Goal: Task Accomplishment & Management: Complete application form

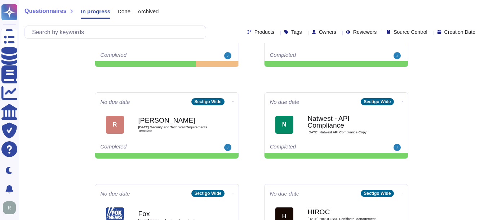
scroll to position [216, 0]
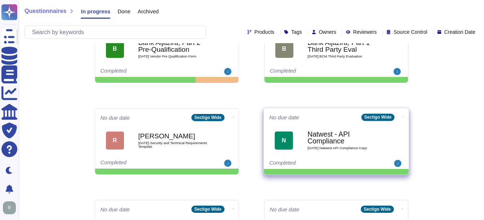
click at [342, 128] on div "Natwest - API Compliance [DATE] Natwest API Compliance Copy" at bounding box center [343, 140] width 73 height 29
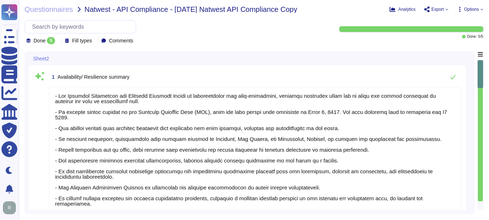
type textarea "- Our Business Continuity and Disaster Recovery Policy is comprehensive and wel…"
type textarea "- The Disaster Recovery Time Objective (RTO) target for the service is 12 hours…"
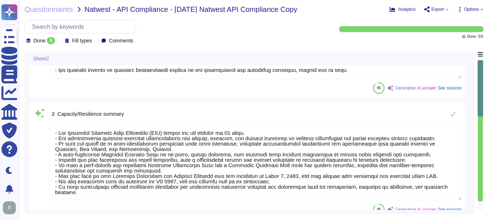
type textarea "- We utilize Grafana for monitoring our environment, which includes monitoring …"
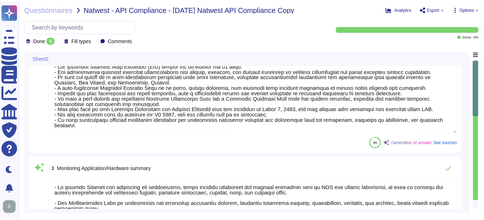
scroll to position [324, 0]
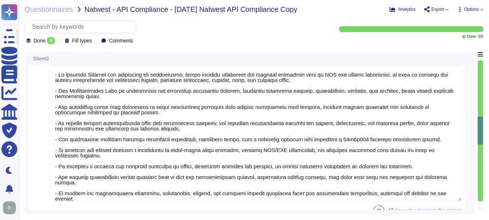
type textarea "- Our Disaster Recovery Plan is well-documented and tested annually, designed t…"
type textarea "Sectigo has developed a comprehensive backup and restore procedure that enables…"
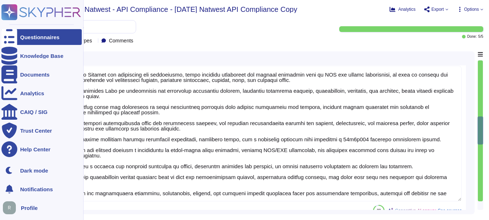
click at [54, 37] on div "Questionnaires" at bounding box center [39, 37] width 39 height 5
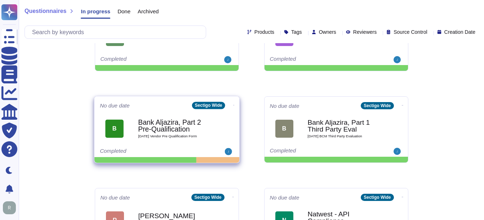
scroll to position [144, 0]
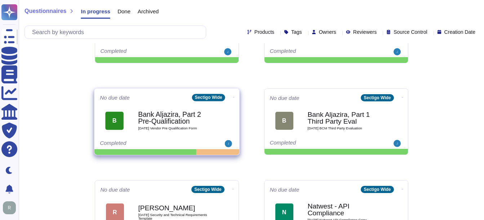
click at [153, 122] on b "Bank Aljazira, Part 2 Pre-Qualification" at bounding box center [174, 118] width 73 height 14
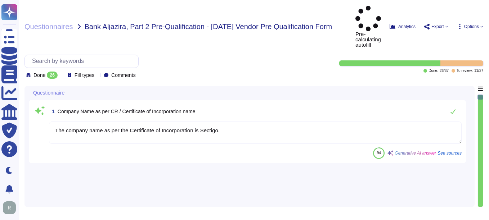
type textarea "The company name as per the Certificate of Incorporation is Sectigo."
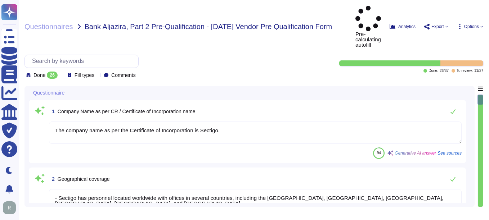
type textarea "- Sectigo has personnel located worldwide with offices in several countries, in…"
type textarea "Over 500."
type textarea "We currently have over 500 employees."
type textarea "Sectigo is a privately owned company incorporated in the [GEOGRAPHIC_DATA] and …"
click at [61, 76] on icon at bounding box center [61, 76] width 0 height 0
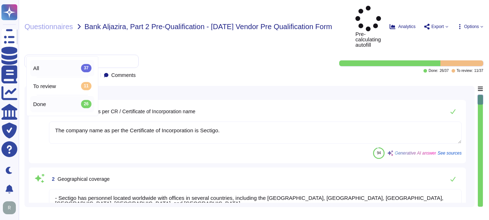
click at [61, 64] on div "All 37" at bounding box center [62, 68] width 58 height 8
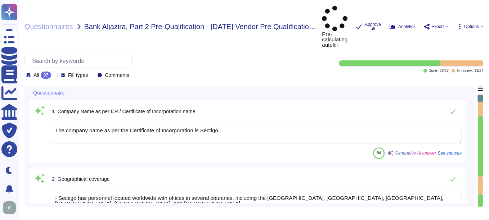
type textarea "e.g. Annual revenue, financial statements, credit references, and banking infor…"
type textarea "e.g. Years in business, industry experience, expertise, and a list of services/…"
type textarea "Real Estate provides consultation, design, marketing"
type textarea "e.g. Years in business, industry experience, expertise, and a list of services/…"
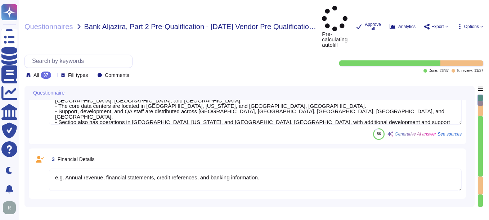
type textarea "e.g. Any industry certifications, licenses, or accreditations held."
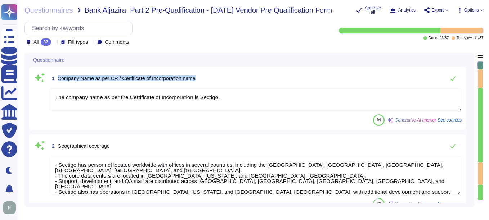
drag, startPoint x: 57, startPoint y: 77, endPoint x: 256, endPoint y: 85, distance: 198.6
click at [256, 85] on div "1 Company Name as per CR / Certificate of Incorporation name" at bounding box center [255, 78] width 413 height 14
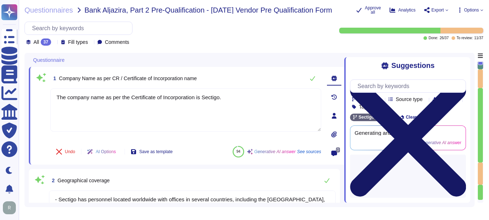
click at [465, 64] on icon at bounding box center [408, 139] width 116 height 155
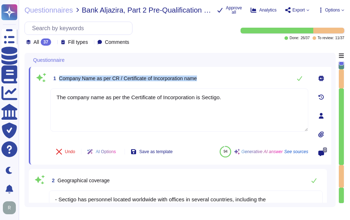
drag, startPoint x: 59, startPoint y: 77, endPoint x: 250, endPoint y: 81, distance: 190.2
click at [250, 81] on div "1 Company Name as per CR / Certificate of Incorporation name" at bounding box center [179, 78] width 258 height 14
click at [89, 79] on span "Company Name as per CR / Certificate of Incorporation name" at bounding box center [128, 79] width 138 height 6
click at [69, 76] on span "Company Name as per CR / Certificate of Incorporation name" at bounding box center [128, 79] width 138 height 6
click at [62, 76] on span "Company Name as per CR / Certificate of Incorporation name" at bounding box center [128, 79] width 138 height 6
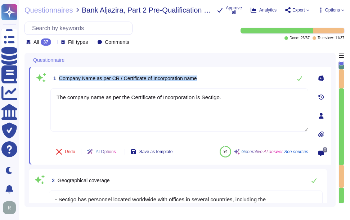
click at [64, 76] on span "Company Name as per CR / Certificate of Incorporation name" at bounding box center [128, 79] width 138 height 6
drag, startPoint x: 59, startPoint y: 76, endPoint x: 234, endPoint y: 75, distance: 174.3
click at [234, 75] on div "1 Company Name as per CR / Certificate of Incorporation name" at bounding box center [179, 78] width 258 height 14
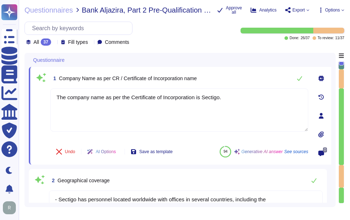
drag, startPoint x: 238, startPoint y: 100, endPoint x: 49, endPoint y: 93, distance: 188.9
click at [49, 93] on div "1 Company Name as per CR / Certificate of Incorporation name The company name a…" at bounding box center [172, 115] width 274 height 89
click at [228, 70] on div "1 Company Name as per CR / Certificate of Incorporation name The company name a…" at bounding box center [180, 116] width 303 height 98
click at [302, 76] on icon at bounding box center [300, 79] width 6 height 6
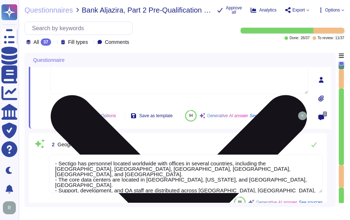
type textarea "Real Estate provides consultation, design, marketing"
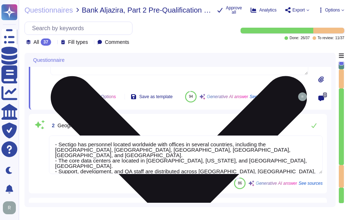
scroll to position [72, 0]
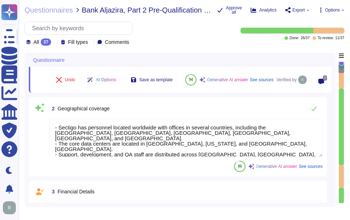
type textarea "e.g. Years in business, industry experience, expertise, and a list of services/…"
drag, startPoint x: 58, startPoint y: 115, endPoint x: 144, endPoint y: 118, distance: 86.1
click at [144, 116] on div "2 Geographical coverage" at bounding box center [186, 109] width 274 height 14
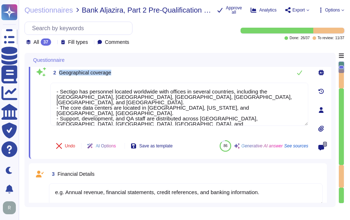
drag, startPoint x: 59, startPoint y: 70, endPoint x: 122, endPoint y: 69, distance: 63.8
click at [122, 69] on div "2 Geographical coverage" at bounding box center [179, 73] width 258 height 14
click at [223, 71] on div "2 Geographical coverage" at bounding box center [179, 73] width 258 height 14
click at [97, 71] on span "Geographical coverage" at bounding box center [85, 73] width 52 height 6
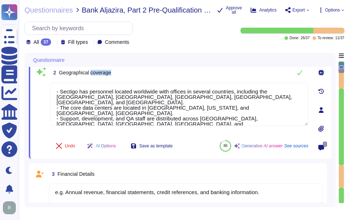
click at [179, 72] on div "2 Geographical coverage" at bounding box center [179, 73] width 258 height 14
click at [300, 68] on button at bounding box center [299, 73] width 17 height 14
click at [300, 75] on icon at bounding box center [300, 73] width 6 height 6
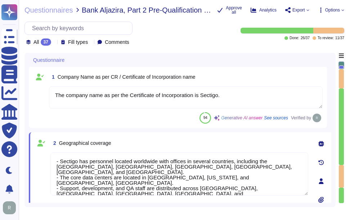
scroll to position [0, 0]
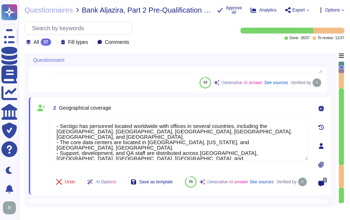
type textarea "e.g. Years in business, industry experience, expertise, and a list of services/…"
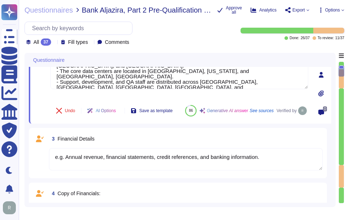
type textarea "e.g. Any industry certifications, licenses, or accreditations held."
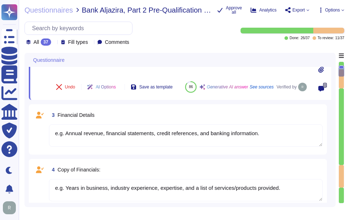
scroll to position [144, 0]
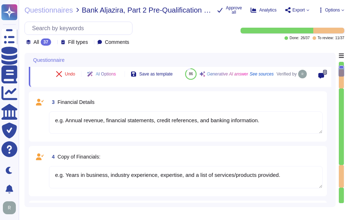
type textarea "Over 500."
drag, startPoint x: 58, startPoint y: 109, endPoint x: 124, endPoint y: 109, distance: 65.9
click at [124, 109] on div "3 Financial Details" at bounding box center [186, 102] width 274 height 13
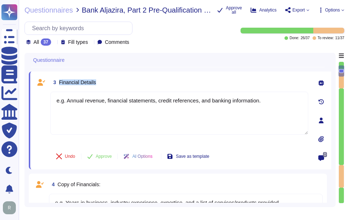
drag, startPoint x: 58, startPoint y: 80, endPoint x: 179, endPoint y: 79, distance: 121.0
click at [179, 79] on div "3 Financial Details" at bounding box center [179, 82] width 258 height 13
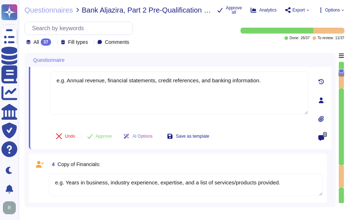
type textarea "Over 500."
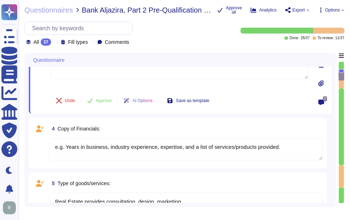
scroll to position [216, 0]
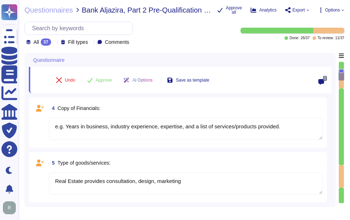
type textarea "We currently have over 500 employees."
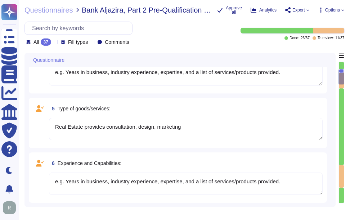
scroll to position [288, 0]
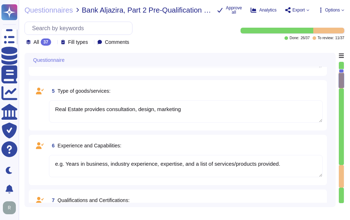
type textarea "Sectigo is a privately owned company incorporated in the [GEOGRAPHIC_DATA] and …"
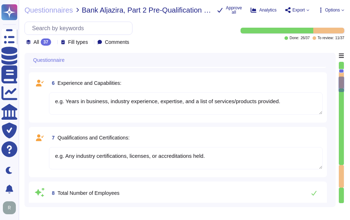
scroll to position [396, 0]
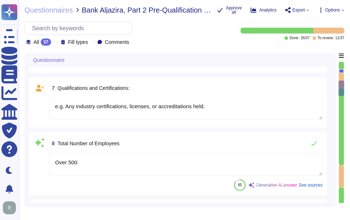
type textarea "Your enterprise sales rep can discuss licensing options."
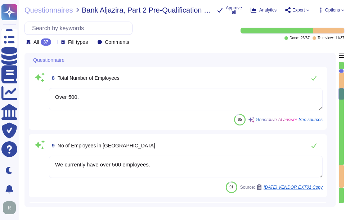
scroll to position [468, 0]
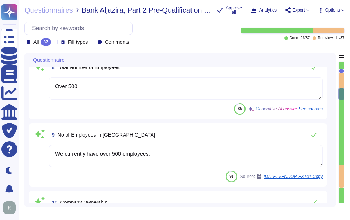
type textarea "Sectigo has more than 700,000 customers, including 36% of the Fortune 1000. In …"
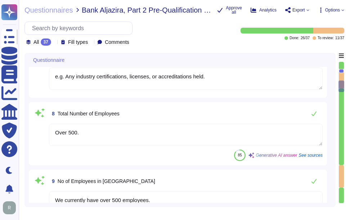
type textarea "e.g. Annual revenue, financial statements, credit references, and banking infor…"
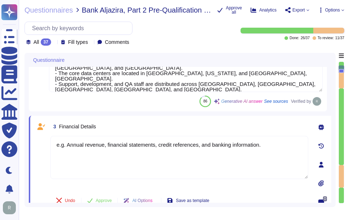
type textarea "The company name as per the Certificate of Incorporation is Sectigo."
type textarea "- Sectigo has personnel located worldwide with offices in several countries, in…"
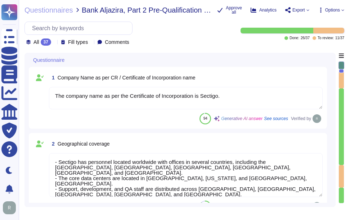
scroll to position [1, 0]
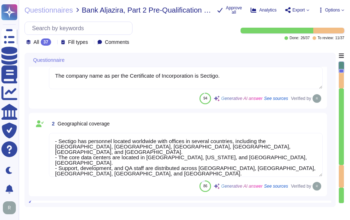
type textarea "Real Estate provides consultation, design, marketing"
type textarea "e.g. Years in business, industry experience, expertise, and a list of services/…"
type textarea "e.g. Any industry certifications, licenses, or accreditations held."
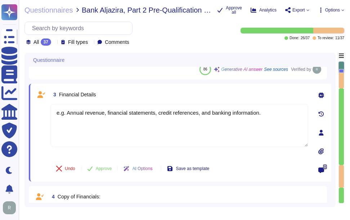
scroll to position [138, 0]
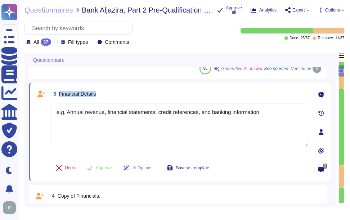
drag, startPoint x: 59, startPoint y: 91, endPoint x: 129, endPoint y: 95, distance: 70.4
click at [129, 95] on div "3 Financial Details" at bounding box center [179, 94] width 258 height 13
drag, startPoint x: 264, startPoint y: 112, endPoint x: 41, endPoint y: 109, distance: 222.3
click at [42, 109] on div "3 Financial Details e.g. Annual revenue, financial statements, credit reference…" at bounding box center [172, 132] width 274 height 89
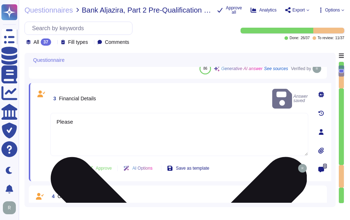
drag, startPoint x: 76, startPoint y: 113, endPoint x: 50, endPoint y: 111, distance: 26.0
click at [50, 113] on textarea "Please" at bounding box center [179, 134] width 258 height 43
paste textarea "We are privately held and do not share this information."
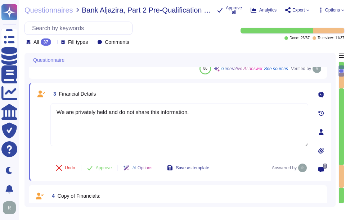
type textarea "We are privately held and do not share this information."
click at [155, 93] on div "3 Financial Details" at bounding box center [179, 94] width 258 height 13
click at [106, 170] on span "Approve" at bounding box center [104, 168] width 16 height 4
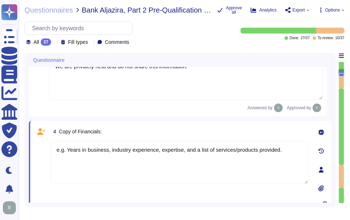
type textarea "e.g. Any industry certifications, licenses, or accreditations held."
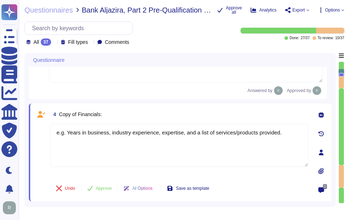
type textarea "Over 500."
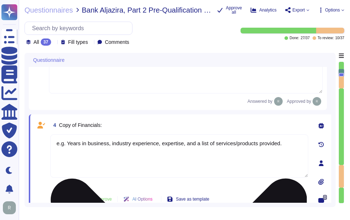
drag, startPoint x: 285, startPoint y: 142, endPoint x: 54, endPoint y: 143, distance: 231.2
click at [54, 143] on textarea "e.g. Years in business, industry experience, expertise, and a list of services/…" at bounding box center [179, 156] width 258 height 43
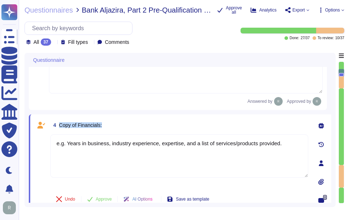
drag, startPoint x: 59, startPoint y: 124, endPoint x: 123, endPoint y: 124, distance: 63.4
click at [123, 124] on div "4 Copy of Financials:" at bounding box center [179, 125] width 258 height 13
drag, startPoint x: 280, startPoint y: 146, endPoint x: 43, endPoint y: 136, distance: 237.2
click at [43, 136] on div "4 Copy of Financials: e.g. Years in business, industry experience, expertise, a…" at bounding box center [172, 163] width 274 height 89
paste textarea "We are privately held and do not share this information"
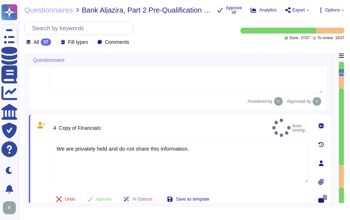
type textarea "We are privately held and do not share this information."
click at [178, 119] on div "4 Copy of Financials: Auto-saving... We are privately held and do not share thi…" at bounding box center [180, 164] width 303 height 98
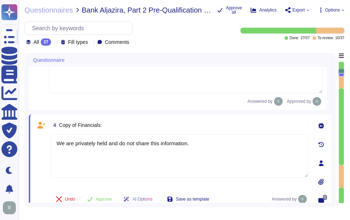
click at [176, 120] on div "4 Copy of Financials:" at bounding box center [179, 125] width 258 height 13
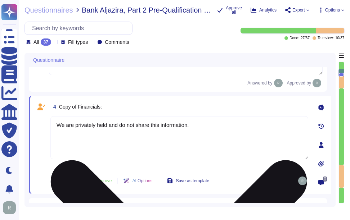
scroll to position [226, 0]
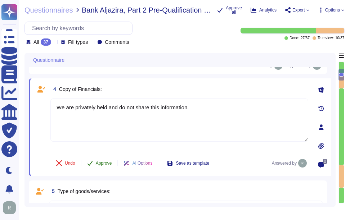
click at [103, 165] on span "Approve" at bounding box center [104, 163] width 16 height 4
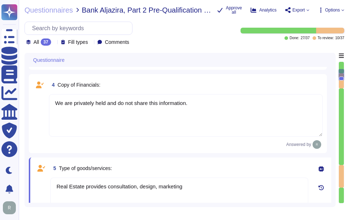
type textarea "Over 500."
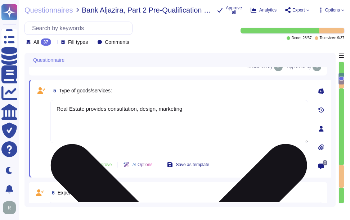
scroll to position [307, 0]
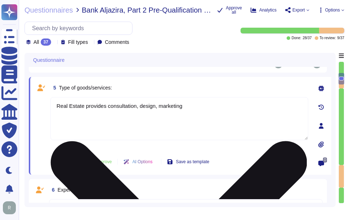
type textarea "We currently have over 500 employees."
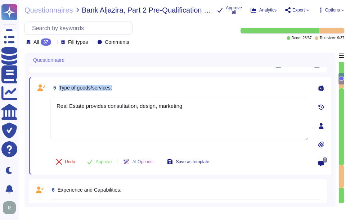
drag, startPoint x: 58, startPoint y: 88, endPoint x: 119, endPoint y: 90, distance: 60.9
click at [119, 90] on div "5 Type of goods/services:" at bounding box center [179, 87] width 258 height 13
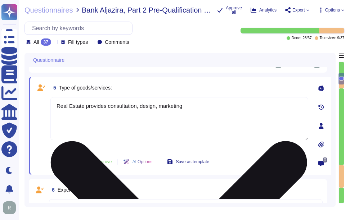
click at [236, 112] on textarea "Real Estate provides consultation, design, marketing" at bounding box center [179, 118] width 258 height 43
paste textarea "Sectigo provides a comprehensive range of digital identity solutions and certif…"
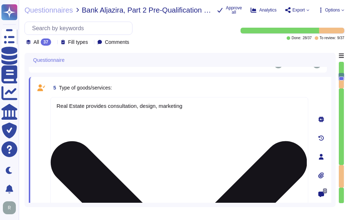
scroll to position [313, 0]
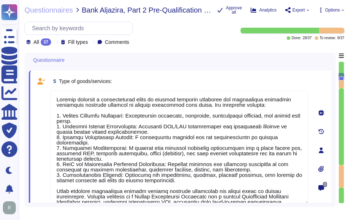
type textarea "Sectigo provides a comprehensive range of digital identity solutions and certif…"
click at [240, 78] on div "5 Type of goods/services:" at bounding box center [179, 81] width 258 height 13
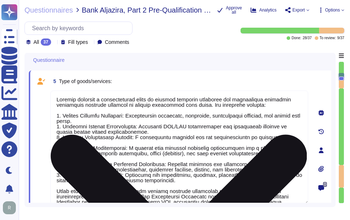
scroll to position [1, 0]
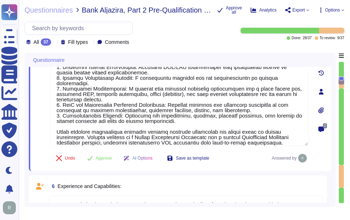
type textarea "We currently have over 500 employees."
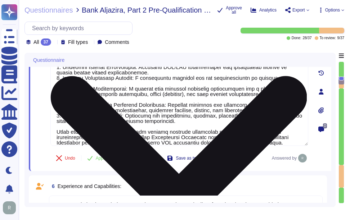
scroll to position [385, 0]
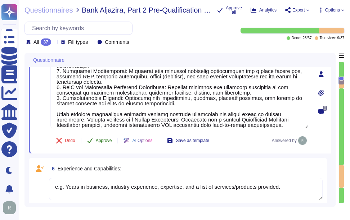
click at [103, 142] on span "Approve" at bounding box center [104, 141] width 16 height 4
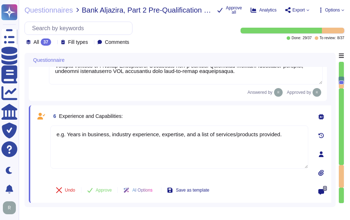
type textarea "We currently have over 500 employees."
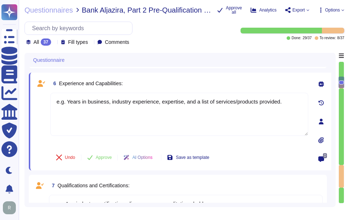
type textarea "Sectigo is a privately owned company incorporated in the [GEOGRAPHIC_DATA] and …"
drag, startPoint x: 59, startPoint y: 85, endPoint x: 157, endPoint y: 89, distance: 98.7
click at [157, 89] on div "6 Experience and Capabilities:" at bounding box center [179, 83] width 258 height 13
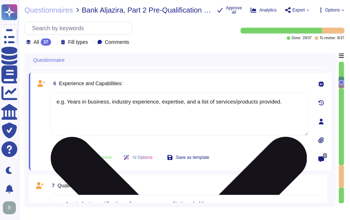
drag, startPoint x: 67, startPoint y: 103, endPoint x: 281, endPoint y: 108, distance: 214.4
click at [281, 108] on textarea "e.g. Years in business, industry experience, expertise, and a list of services/…" at bounding box center [179, 114] width 258 height 43
click at [260, 117] on textarea "e.g. Years in business, industry experience, expertise, and a list of services/…" at bounding box center [179, 114] width 258 height 43
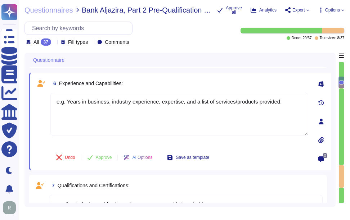
drag, startPoint x: 271, startPoint y: 104, endPoint x: 49, endPoint y: 98, distance: 222.0
click at [49, 98] on div "6 Experience and Capabilities: e.g. Years in business, industry experience, exp…" at bounding box center [172, 121] width 274 height 89
paste textarea "- Years in Business: Sectigo has been in operation for over 25 years, founded i…"
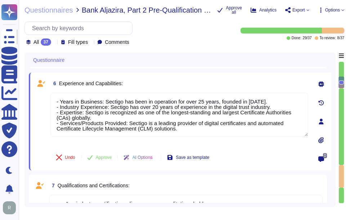
type textarea "- Years in Business: Sectigo has been in operation for over 25 years, founded i…"
click at [154, 84] on div "6 Experience and Capabilities:" at bounding box center [179, 83] width 258 height 13
click at [103, 160] on span "Approve" at bounding box center [104, 158] width 16 height 4
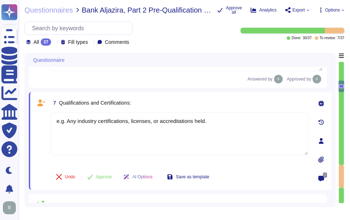
scroll to position [541, 0]
type textarea "Sectigo is a privately owned company incorporated in the [GEOGRAPHIC_DATA] and …"
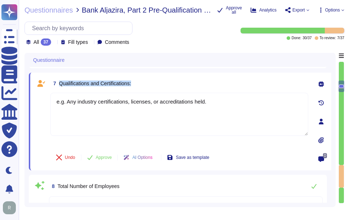
drag, startPoint x: 59, startPoint y: 86, endPoint x: 146, endPoint y: 92, distance: 86.3
click at [146, 90] on div "7 Qualifications and Certifications:" at bounding box center [179, 83] width 258 height 13
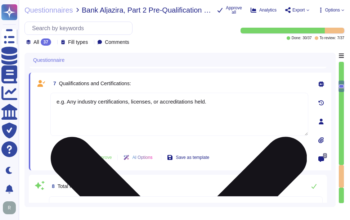
drag, startPoint x: 67, startPoint y: 105, endPoint x: 242, endPoint y: 113, distance: 175.9
click at [242, 113] on textarea "e.g. Any industry certifications, licenses, or accreditations held." at bounding box center [179, 114] width 258 height 43
click at [205, 109] on textarea "e.g. Any industry certifications, licenses, or accreditations held." at bounding box center [179, 114] width 258 height 43
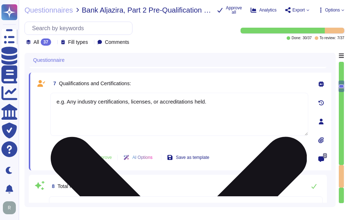
paste textarea "Our organization holds the following compliance-related certifications: 1. SOC …"
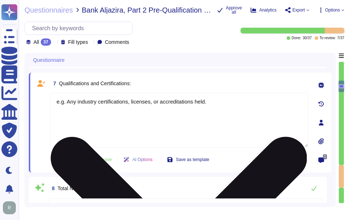
type textarea "Our organization holds the following compliance-related certifications: 1. SOC …"
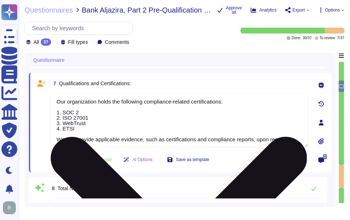
type textarea "Sectigo is a privately owned company incorporated in the [GEOGRAPHIC_DATA] and …"
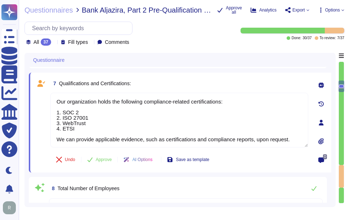
type textarea "Our organization holds the following compliance-related certifications: 1. SOC …"
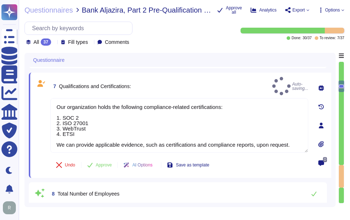
click at [232, 80] on div "7 Qualifications and Certifications: Auto-saving... Our organization holds the …" at bounding box center [180, 126] width 303 height 106
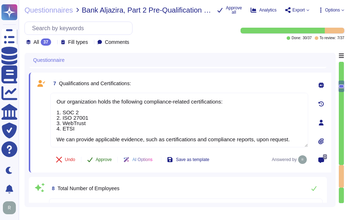
click at [102, 162] on span "Approve" at bounding box center [104, 160] width 16 height 4
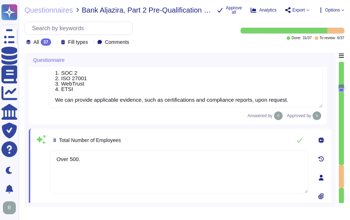
type textarea "Your enterprise sales rep can discuss licensing options."
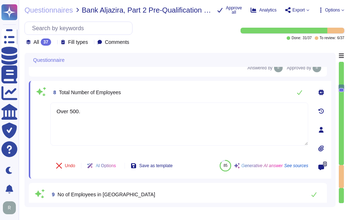
scroll to position [634, 0]
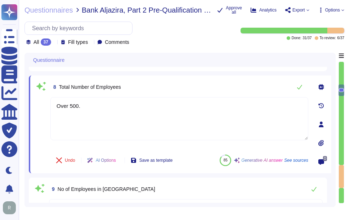
click at [60, 90] on span "Total Number of Employees" at bounding box center [90, 87] width 62 height 6
drag, startPoint x: 58, startPoint y: 90, endPoint x: 189, endPoint y: 94, distance: 131.2
click at [189, 94] on div "8 Total Number of Employees" at bounding box center [179, 87] width 258 height 14
drag, startPoint x: 94, startPoint y: 112, endPoint x: 47, endPoint y: 120, distance: 47.4
click at [48, 116] on div "8 Total Number of Employees Over 500. Undo AI Options Save as template 85 Gener…" at bounding box center [172, 124] width 274 height 89
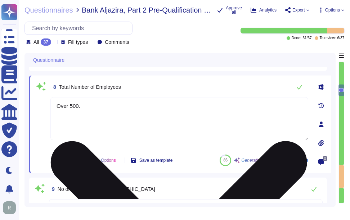
paste textarea "The total number of employees is o"
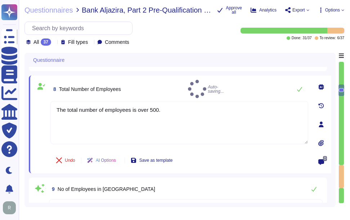
type textarea "The total number of employees is over 500."
click at [241, 92] on div "8 Total Number of Employees Auto-saving..." at bounding box center [179, 89] width 258 height 18
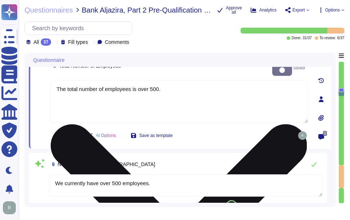
type textarea "Sectigo has more than 700,000 customers, including 36% of the Fortune 1000. In …"
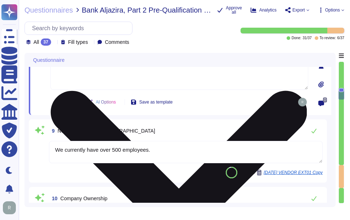
scroll to position [706, 0]
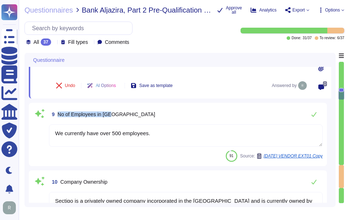
drag, startPoint x: 57, startPoint y: 116, endPoint x: 152, endPoint y: 120, distance: 95.5
click at [152, 120] on div "9 No of Employees in [GEOGRAPHIC_DATA]" at bounding box center [186, 114] width 274 height 14
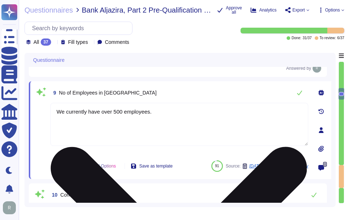
type textarea "Sectigo has more than 700,000 customers, including 36% of the Fortune 1000. In …"
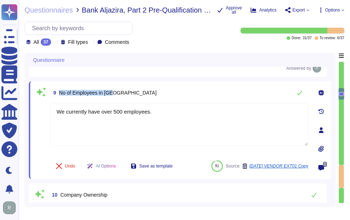
drag, startPoint x: 58, startPoint y: 93, endPoint x: 139, endPoint y: 93, distance: 81.0
click at [139, 93] on div "9 No of Employees in [GEOGRAPHIC_DATA]" at bounding box center [179, 93] width 258 height 14
click at [219, 94] on div "9 No of Employees in [GEOGRAPHIC_DATA]" at bounding box center [179, 93] width 258 height 14
drag, startPoint x: 59, startPoint y: 93, endPoint x: 152, endPoint y: 93, distance: 92.9
click at [152, 93] on div "9 No of Employees in [GEOGRAPHIC_DATA]" at bounding box center [179, 93] width 258 height 14
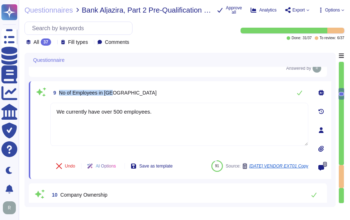
copy span "No of Employees in [GEOGRAPHIC_DATA]"
drag, startPoint x: 80, startPoint y: 9, endPoint x: 121, endPoint y: 10, distance: 40.7
click at [121, 10] on div "Questionnaires Bank Aljazira, Part 2 Pre-Qualification - [DATE] Vendor Pre Qual…" at bounding box center [117, 9] width 187 height 7
copy span "Bank Aljazira"
drag, startPoint x: 59, startPoint y: 92, endPoint x: 153, endPoint y: 90, distance: 94.4
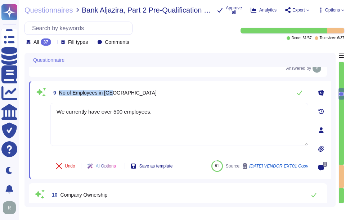
click at [153, 90] on div "9 No of Employees in [GEOGRAPHIC_DATA]" at bounding box center [179, 93] width 258 height 14
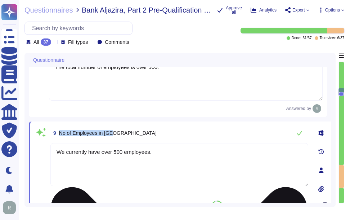
type textarea "- Years in Business: Sectigo has been in operation for over 25 years, founded i…"
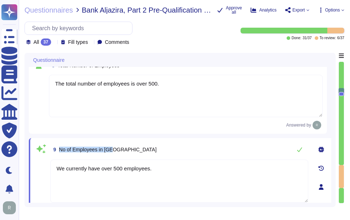
scroll to position [705, 0]
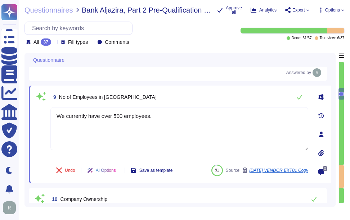
drag, startPoint x: 180, startPoint y: 117, endPoint x: 50, endPoint y: 117, distance: 130.4
click at [50, 117] on div "9 No of Employees in [GEOGRAPHIC_DATA] We currently have over 500 employees. Un…" at bounding box center [172, 134] width 274 height 89
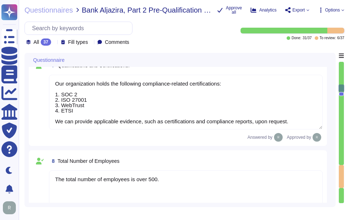
type textarea "Sectigo provides a comprehensive range of digital identity solutions and certif…"
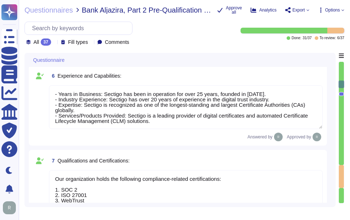
scroll to position [424, 0]
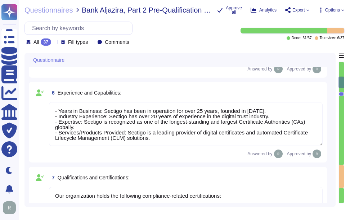
type textarea "We are privately held and do not share this information."
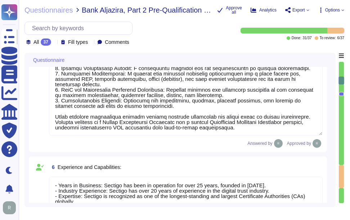
type textarea "We are privately held and do not share this information."
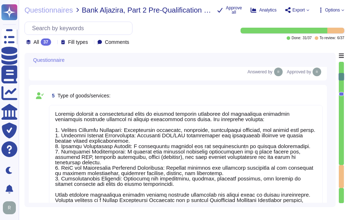
type textarea "- Sectigo has personnel located worldwide with offices in several countries, in…"
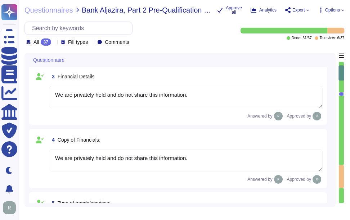
type textarea "The company name as per the Certificate of Incorporation is Sectigo."
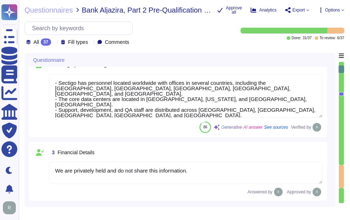
scroll to position [79, 0]
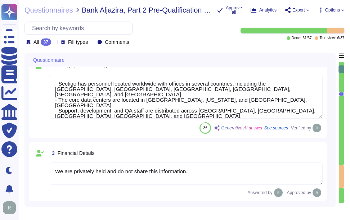
drag, startPoint x: 60, startPoint y: 83, endPoint x: 136, endPoint y: 87, distance: 76.1
click at [136, 87] on textarea "- Sectigo has personnel located worldwide with offices in several countries, in…" at bounding box center [186, 97] width 274 height 44
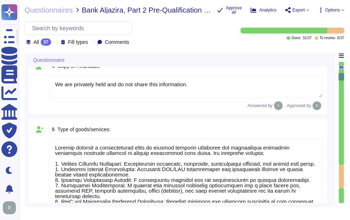
type textarea "- Years in Business: Sectigo has been in operation for over 25 years, founded i…"
type textarea "Our organization holds the following compliance-related certifications: 1. SOC …"
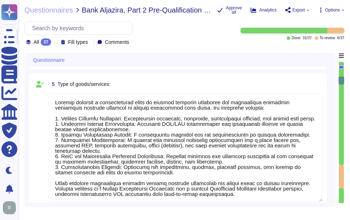
type textarea "The total number of employees is over 500."
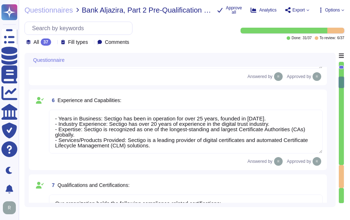
type textarea "We currently have over 500 employees."
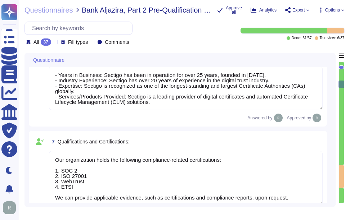
type textarea "Sectigo is a privately owned company incorporated in the [GEOGRAPHIC_DATA] and …"
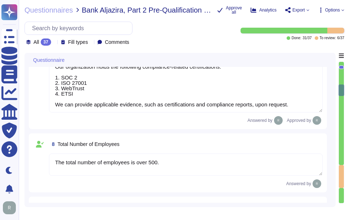
type textarea "Your enterprise sales rep can discuss licensing options."
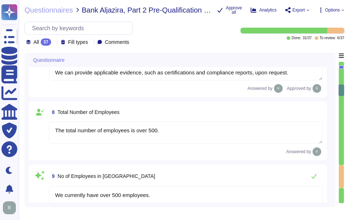
scroll to position [619, 0]
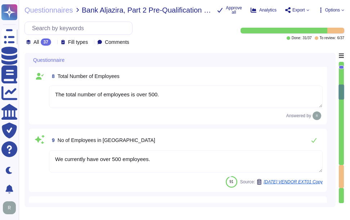
type textarea "Sectigo has more than 700,000 customers, including 36% of the Fortune 1000. In …"
drag, startPoint x: 153, startPoint y: 159, endPoint x: 50, endPoint y: 156, distance: 103.1
click at [50, 156] on textarea "We currently have over 500 employees." at bounding box center [186, 162] width 274 height 22
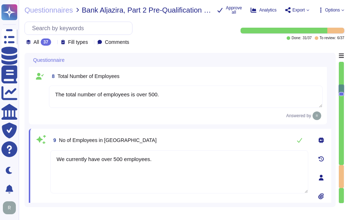
paste textarea "Sectigo has personnel located worldwide with offices in several countries, incl…"
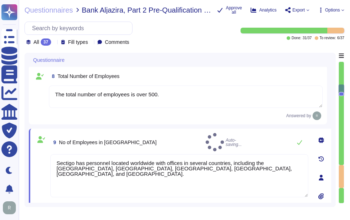
click at [226, 137] on div "9 No of Employees in KSA Auto-saving..." at bounding box center [179, 142] width 258 height 18
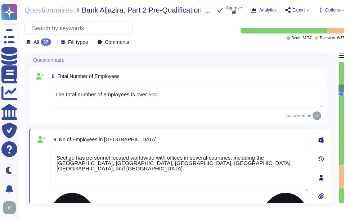
click at [161, 165] on textarea "Sectigo has personnel located worldwide with offices in several countries, incl…" at bounding box center [179, 170] width 258 height 43
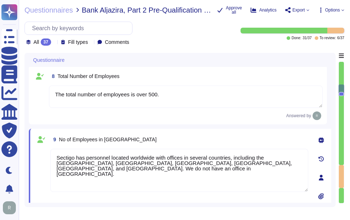
type textarea "Sectigo has personnel located worldwide with offices in several countries, incl…"
click at [189, 137] on div "9 No of Employees in [GEOGRAPHIC_DATA]" at bounding box center [179, 139] width 258 height 13
drag, startPoint x: 135, startPoint y: 164, endPoint x: 239, endPoint y: 164, distance: 103.4
click at [239, 164] on textarea "Sectigo has personnel located worldwide with offices in several countries, incl…" at bounding box center [179, 170] width 258 height 43
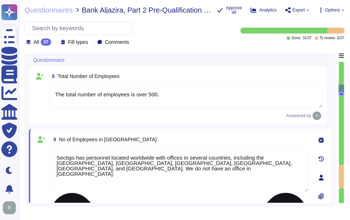
drag, startPoint x: 134, startPoint y: 162, endPoint x: 270, endPoint y: 167, distance: 136.3
click at [270, 167] on textarea "Sectigo has personnel located worldwide with offices in several countries, incl…" at bounding box center [179, 170] width 258 height 43
click at [205, 134] on div "9 No of Employees in [GEOGRAPHIC_DATA]" at bounding box center [179, 139] width 258 height 13
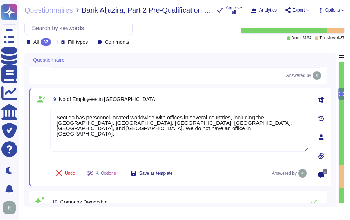
type textarea "Sectigo has more than 700,000 customers, including 36% of the Fortune 1000. In …"
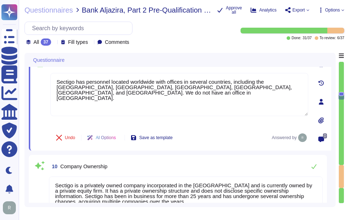
type textarea "We are a privately held company and do not disclose this information."
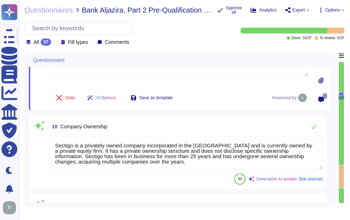
scroll to position [727, 0]
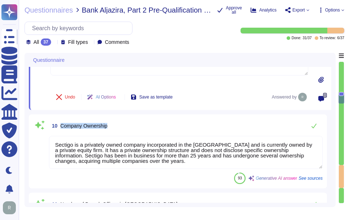
drag, startPoint x: 60, startPoint y: 125, endPoint x: 134, endPoint y: 125, distance: 73.8
click at [134, 125] on div "10 Company Ownership" at bounding box center [186, 126] width 274 height 14
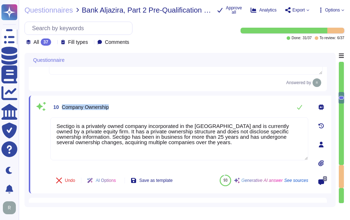
drag, startPoint x: 62, startPoint y: 106, endPoint x: 141, endPoint y: 107, distance: 78.5
click at [141, 107] on div "10 Company Ownership" at bounding box center [179, 107] width 258 height 14
click at [175, 105] on div "10 Company Ownership" at bounding box center [179, 107] width 258 height 14
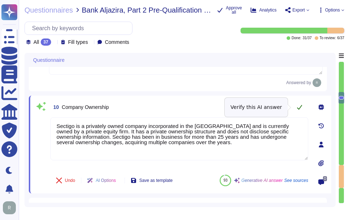
click at [302, 106] on icon at bounding box center [300, 107] width 6 height 6
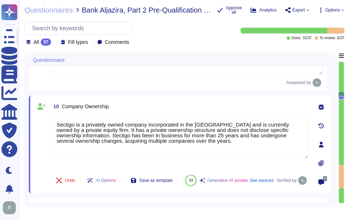
type textarea "We are a privately held company and do not disclose this information."
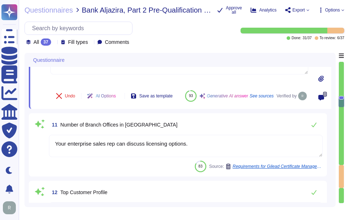
scroll to position [835, 0]
type textarea "We are a privately held company and do not disclose this information."
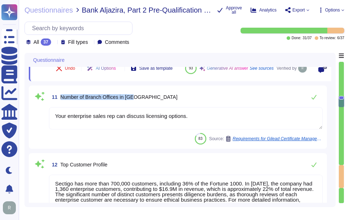
drag, startPoint x: 61, startPoint y: 104, endPoint x: 175, endPoint y: 105, distance: 113.8
click at [175, 104] on div "11 Number of Branch Offices in [GEOGRAPHIC_DATA]" at bounding box center [186, 97] width 274 height 14
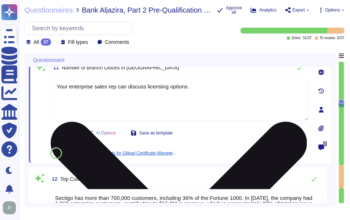
type textarea "We are a privately held company and do not disclose this information."
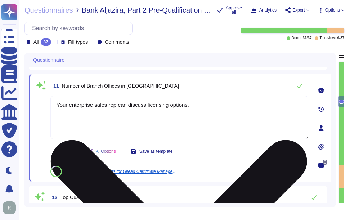
scroll to position [799, 0]
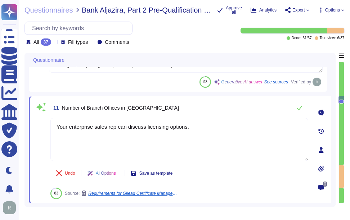
type textarea "The total number of employees is over 500."
drag, startPoint x: 62, startPoint y: 107, endPoint x: 172, endPoint y: 107, distance: 110.6
click at [172, 107] on div "11 Number of Branch Offices in [GEOGRAPHIC_DATA]" at bounding box center [179, 108] width 258 height 14
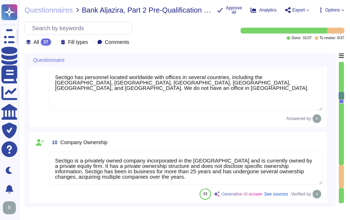
type textarea "Our organization holds the following compliance-related certifications: 1. SOC …"
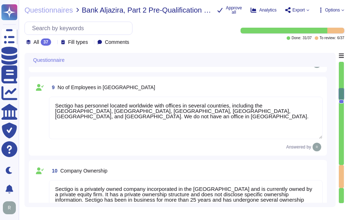
type textarea "- Years in Business: Sectigo has been in operation for over 25 years, founded i…"
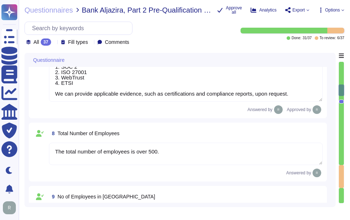
scroll to position [547, 0]
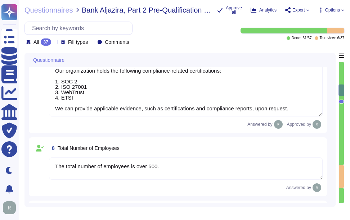
type textarea "Sectigo provides a comprehensive range of digital identity solutions and certif…"
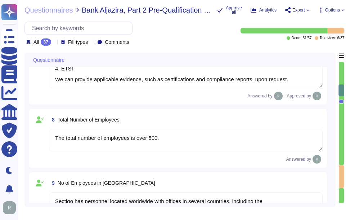
scroll to position [619, 0]
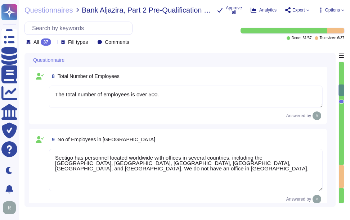
drag, startPoint x: 205, startPoint y: 164, endPoint x: 29, endPoint y: 154, distance: 175.7
click at [29, 154] on div "9 No of Employees in [GEOGRAPHIC_DATA] Sectigo has personnel located worldwide …" at bounding box center [178, 168] width 298 height 79
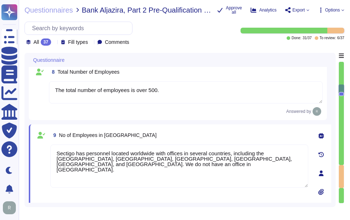
type textarea "Sectigo has more than 700,000 customers, including 36% of the Fortune 1000. In …"
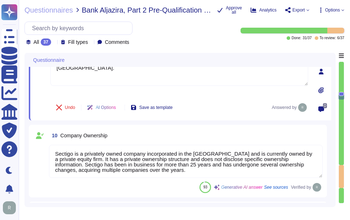
type textarea "We are a privately held company and do not disclose this information."
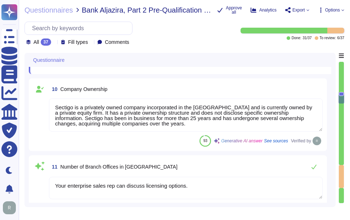
type textarea "We are a privately held company and do not disclose this information."
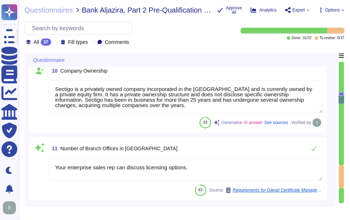
scroll to position [799, 0]
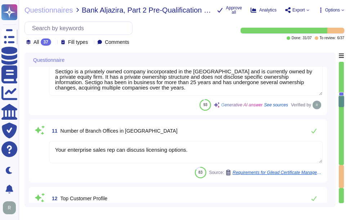
click at [155, 151] on textarea "Your enterprise sales rep can discuss licensing options." at bounding box center [186, 152] width 274 height 22
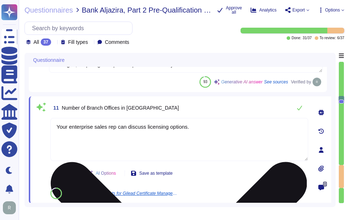
click at [155, 151] on textarea "Your enterprise sales rep can discuss licensing options." at bounding box center [179, 139] width 258 height 43
type textarea "We are a privately held company and do not disclose this information."
click at [155, 151] on textarea "Your enterprise sales rep can discuss licensing options." at bounding box center [179, 139] width 258 height 43
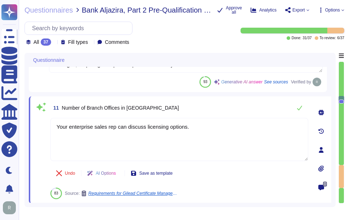
paste textarea "Sectigo has personnel located worldwide with offices in several countries, incl…"
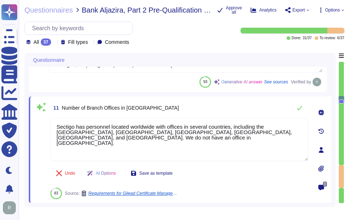
type textarea "Sectigo has personnel located worldwide with offices in several countries, incl…"
click at [197, 110] on div "11 Number of Branch Offices in [GEOGRAPHIC_DATA]" at bounding box center [179, 108] width 258 height 14
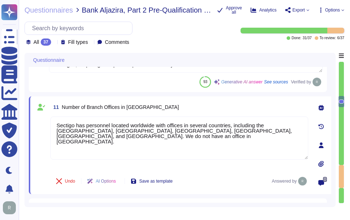
click at [172, 100] on div "11 Number of Branch Offices in [GEOGRAPHIC_DATA] Sectigo has personnel located …" at bounding box center [180, 146] width 303 height 98
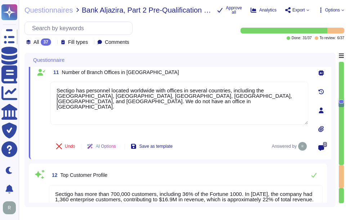
type textarea "Yes, our company has a documented health and safety policy. We develop, impleme…"
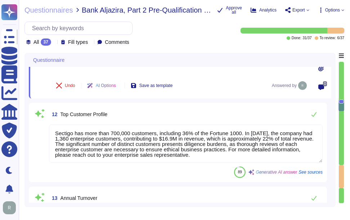
scroll to position [907, 0]
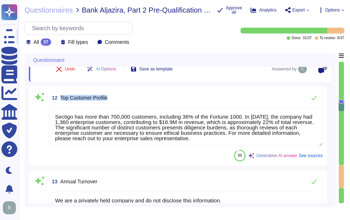
drag, startPoint x: 61, startPoint y: 97, endPoint x: 127, endPoint y: 97, distance: 65.6
click at [127, 97] on div "12 Top Customer Profile" at bounding box center [186, 98] width 274 height 14
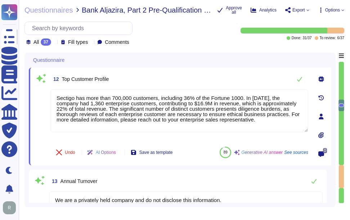
click at [197, 75] on div "12 Top Customer Profile" at bounding box center [179, 79] width 258 height 14
click at [299, 81] on icon at bounding box center [299, 79] width 5 height 5
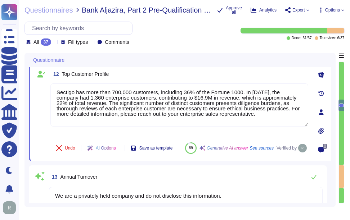
type textarea "Yes, our company has a documented health and safety policy. We develop, impleme…"
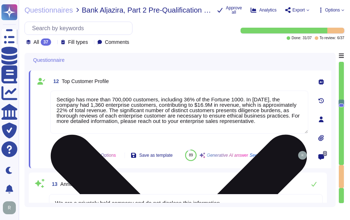
type textarea "Sectigo has personnel located worldwide with offices in several countries, incl…"
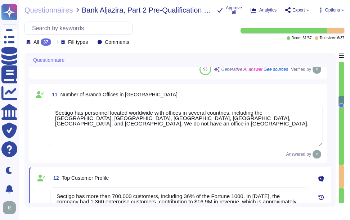
type textarea "The total number of employees is over 500."
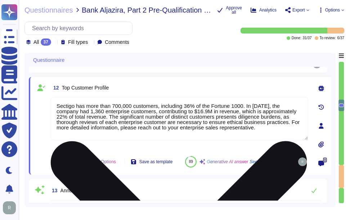
type textarea "Yes, our company has a documented health and safety policy. We develop, impleme…"
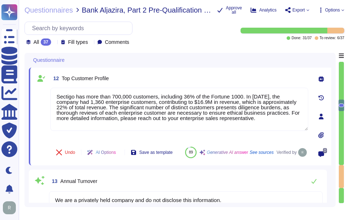
click at [134, 77] on div "12 Top Customer Profile" at bounding box center [179, 78] width 258 height 13
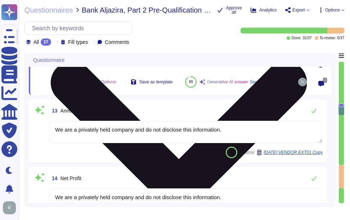
scroll to position [959, 0]
type textarea "Yes, we have a Supplier & Third-Party Relationship Policy in place, which suppl…"
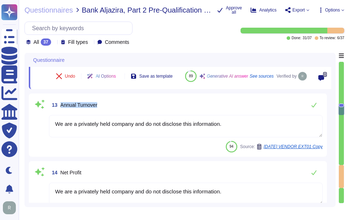
drag, startPoint x: 62, startPoint y: 111, endPoint x: 112, endPoint y: 114, distance: 50.9
click at [112, 112] on div "13 Annual Turnover" at bounding box center [186, 105] width 274 height 14
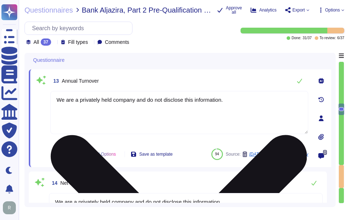
type textarea "Yes, we have a Supplier & Third-Party Relationship Policy in place, which suppl…"
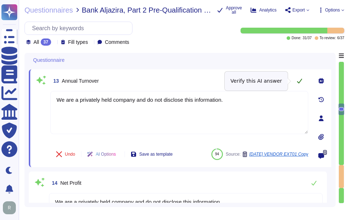
click at [300, 81] on icon at bounding box center [299, 81] width 5 height 5
click at [299, 84] on icon at bounding box center [299, 81] width 5 height 5
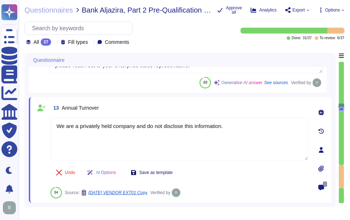
type textarea "Sectigo is a privately owned company incorporated in the [GEOGRAPHIC_DATA] and …"
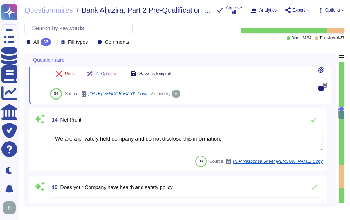
type textarea "Loremip Dolo: Sitamet Consecte: Adipisc elitseddoeiu tem incididun Utlaboreetd …"
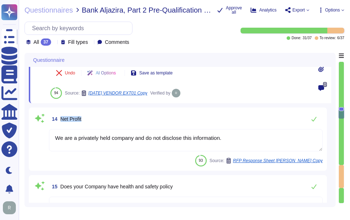
drag, startPoint x: 60, startPoint y: 117, endPoint x: 94, endPoint y: 117, distance: 33.9
click at [94, 117] on div "14 Net Profit" at bounding box center [186, 119] width 274 height 14
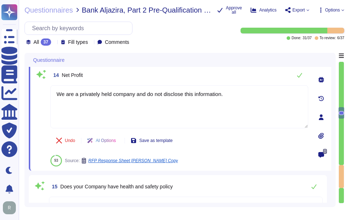
click at [249, 71] on div "14 Net Profit" at bounding box center [179, 75] width 258 height 14
click at [303, 75] on button at bounding box center [299, 75] width 17 height 14
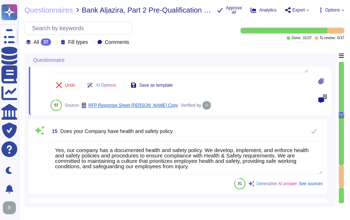
scroll to position [1103, 0]
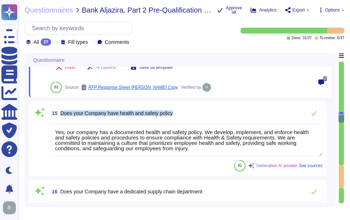
drag, startPoint x: 61, startPoint y: 112, endPoint x: 206, endPoint y: 113, distance: 144.4
click at [206, 113] on div "15 Does your Company have health and safety policy" at bounding box center [186, 113] width 274 height 14
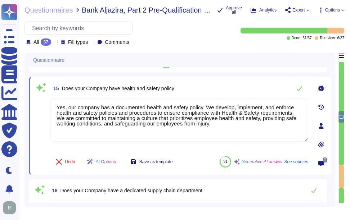
scroll to position [1067, 0]
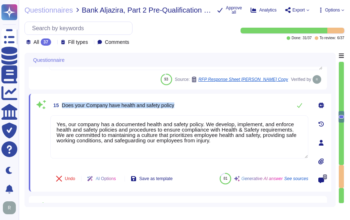
drag, startPoint x: 63, startPoint y: 104, endPoint x: 184, endPoint y: 104, distance: 120.7
click at [184, 104] on div "15 Does your Company have health and safety policy" at bounding box center [179, 105] width 258 height 14
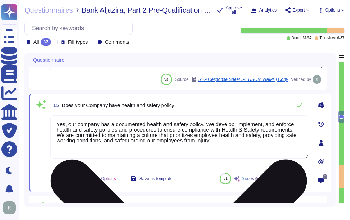
click at [144, 145] on textarea "Yes, our company has a documented health and safety policy. We develop, impleme…" at bounding box center [179, 137] width 258 height 43
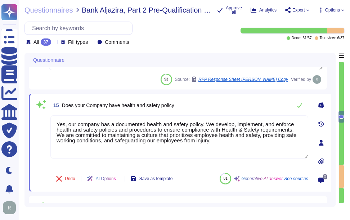
click at [215, 106] on div "15 Does your Company have health and safety policy" at bounding box center [179, 105] width 258 height 14
click at [299, 108] on icon at bounding box center [299, 105] width 5 height 5
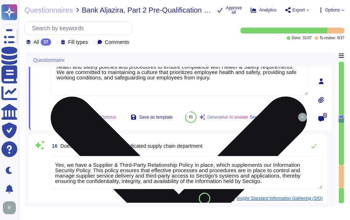
scroll to position [1139, 0]
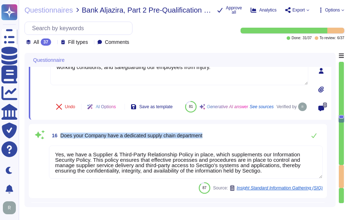
drag, startPoint x: 61, startPoint y: 143, endPoint x: 240, endPoint y: 140, distance: 178.7
click at [240, 140] on div "16 Does your Company have a dedicated supply chain department" at bounding box center [186, 136] width 274 height 14
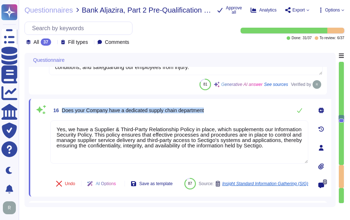
drag, startPoint x: 62, startPoint y: 109, endPoint x: 254, endPoint y: 109, distance: 192.0
click at [254, 109] on div "16 Does your Company have a dedicated supply chain department" at bounding box center [179, 110] width 258 height 14
click at [158, 109] on span "Does your Company have a dedicated supply chain department" at bounding box center [133, 111] width 142 height 6
drag, startPoint x: 126, startPoint y: 110, endPoint x: 217, endPoint y: 112, distance: 91.5
click at [217, 112] on div "16 Does your Company have a dedicated supply chain department" at bounding box center [179, 110] width 258 height 14
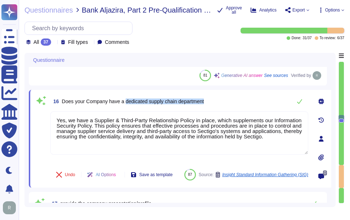
scroll to position [1175, 0]
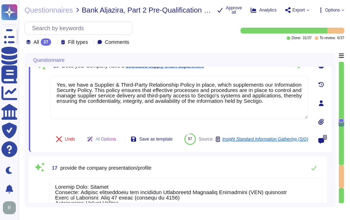
type textarea "The ISO 27001 certificate is available. Please contact your sales representativ…"
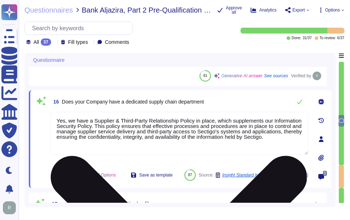
click at [268, 140] on textarea "Yes, we have a Supplier & Third-Party Relationship Policy in place, which suppl…" at bounding box center [179, 133] width 258 height 43
drag, startPoint x: 268, startPoint y: 140, endPoint x: 142, endPoint y: 127, distance: 127.1
click at [142, 127] on textarea "Yes, we have a Supplier & Third-Party Relationship Policy in place, which suppl…" at bounding box center [179, 133] width 258 height 43
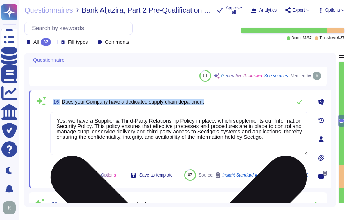
drag, startPoint x: 53, startPoint y: 100, endPoint x: 233, endPoint y: 113, distance: 180.2
click at [233, 113] on div "16 Does your Company have a dedicated supply chain department Yes, we have a Su…" at bounding box center [172, 139] width 274 height 89
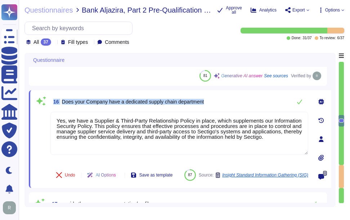
copy div "16 Does your Company have a dedicated supply chain department"
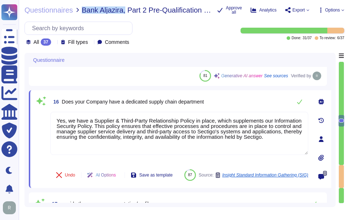
drag, startPoint x: 81, startPoint y: 9, endPoint x: 124, endPoint y: 10, distance: 42.9
click at [124, 10] on div "Questionnaires Bank Aljazira, Part 2 Pre-Qualification - [DATE] Vendor Pre Qual…" at bounding box center [117, 9] width 187 height 7
copy span "Bank Aljazira,"
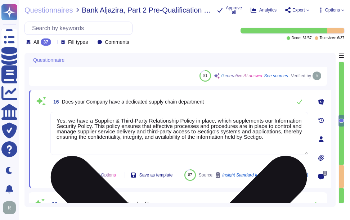
click at [156, 139] on textarea "Yes, we have a Supplier & Third-Party Relationship Policy in place, which suppl…" at bounding box center [179, 133] width 258 height 43
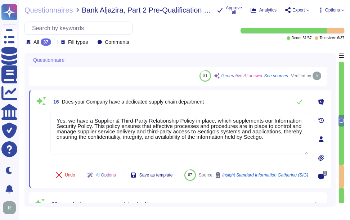
drag, startPoint x: 287, startPoint y: 138, endPoint x: 50, endPoint y: 120, distance: 237.4
click at [50, 120] on div "16 Does your Company have a dedicated supply chain department Yes, we have a Su…" at bounding box center [172, 139] width 274 height 89
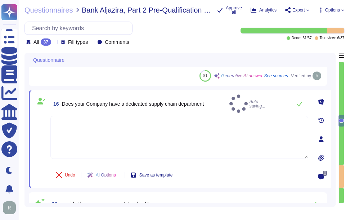
click at [218, 101] on div "16 Does your Company have a dedicated supply chain department Auto-saving..." at bounding box center [179, 104] width 258 height 18
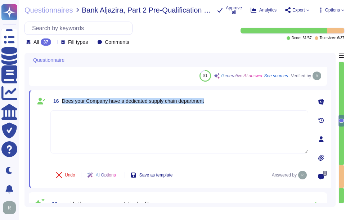
drag, startPoint x: 62, startPoint y: 100, endPoint x: 214, endPoint y: 100, distance: 152.0
click at [214, 100] on div "16 Does your Company have a dedicated supply chain department" at bounding box center [179, 101] width 258 height 13
click at [235, 94] on div "16 Does your Company have a dedicated supply chain department Undo AI Options S…" at bounding box center [180, 139] width 303 height 98
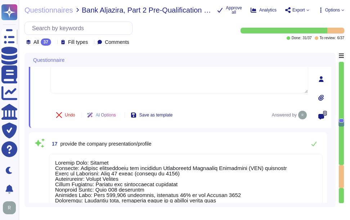
scroll to position [1211, 0]
type textarea "N/A"
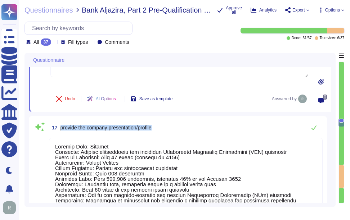
drag, startPoint x: 61, startPoint y: 126, endPoint x: 252, endPoint y: 130, distance: 191.3
click at [252, 130] on div "17 provide the company presentation/profile" at bounding box center [186, 128] width 274 height 14
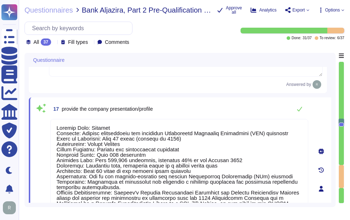
click at [219, 102] on div "17 provide the company presentation/profile Undo AI Options Save as template 82…" at bounding box center [180, 189] width 303 height 183
drag, startPoint x: 63, startPoint y: 110, endPoint x: 197, endPoint y: 113, distance: 133.7
click at [197, 113] on div "17 provide the company presentation/profile" at bounding box center [179, 109] width 258 height 14
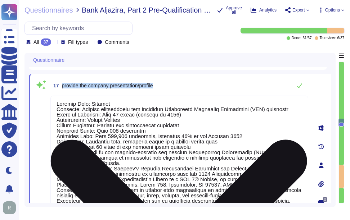
scroll to position [1247, 0]
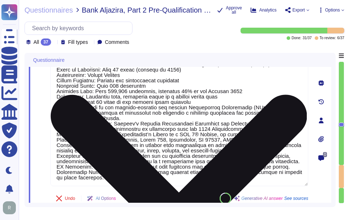
type textarea "We are privately held and do not share this infrormation."
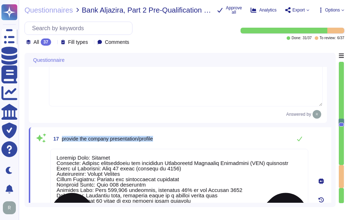
scroll to position [1175, 0]
type textarea "We are a privately held company and do not disclose this information."
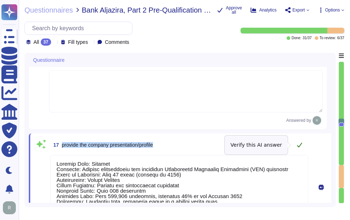
click at [298, 147] on icon at bounding box center [300, 145] width 6 height 6
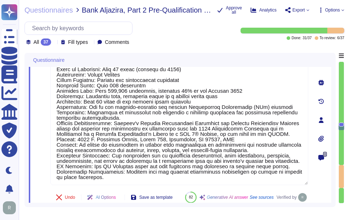
type textarea "We are privately held and do not share this infrormation."
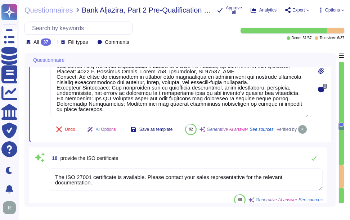
type textarea "Please reach out to our enterprise sales representative."
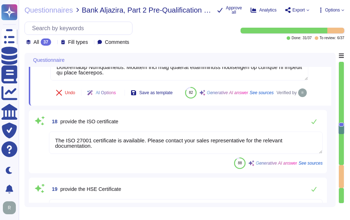
scroll to position [1391, 0]
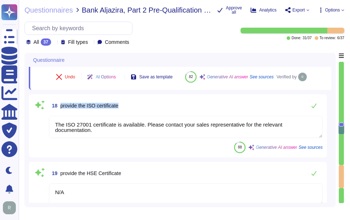
drag, startPoint x: 60, startPoint y: 122, endPoint x: 157, endPoint y: 126, distance: 96.9
click at [157, 113] on div "18 provide the ISO certificate" at bounding box center [186, 106] width 274 height 14
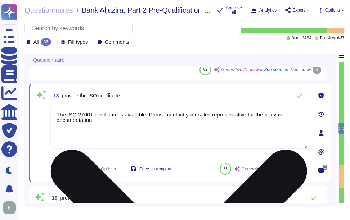
type textarea "Please reach out to our enterprise sales representative."
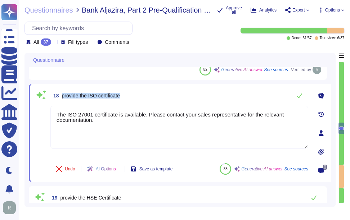
drag, startPoint x: 63, startPoint y: 96, endPoint x: 189, endPoint y: 94, distance: 126.1
click at [189, 94] on div "18 provide the ISO certificate" at bounding box center [179, 96] width 258 height 14
click at [56, 95] on span "18" at bounding box center [54, 95] width 9 height 5
drag, startPoint x: 54, startPoint y: 94, endPoint x: 176, endPoint y: 95, distance: 122.1
click at [176, 95] on div "18 provide the ISO certificate" at bounding box center [179, 96] width 258 height 14
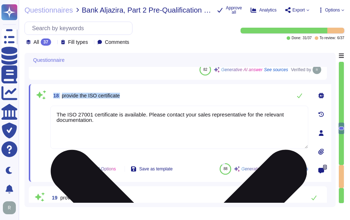
copy span "18 provide the ISO certificate"
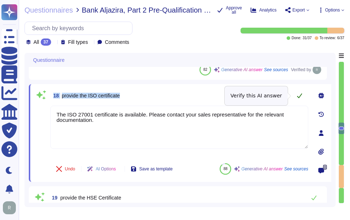
click at [302, 95] on icon at bounding box center [300, 96] width 6 height 6
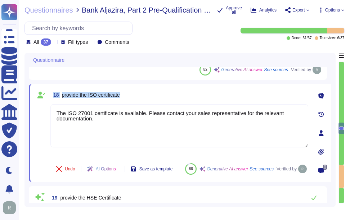
click at [194, 96] on div "18 provide the ISO certificate" at bounding box center [179, 95] width 258 height 13
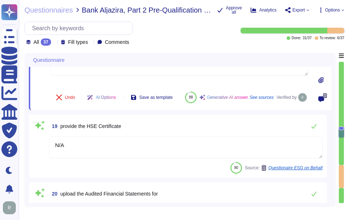
scroll to position [1463, 0]
type textarea "Your Enterprise Sales representative will share the recent SOC 2 report."
drag, startPoint x: 61, startPoint y: 133, endPoint x: 154, endPoint y: 133, distance: 93.3
click at [154, 133] on div "19 provide the HSE Certificate" at bounding box center [186, 126] width 274 height 14
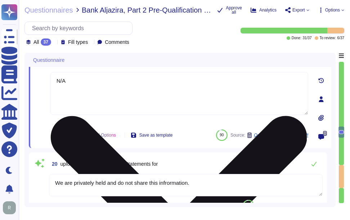
scroll to position [1499, 0]
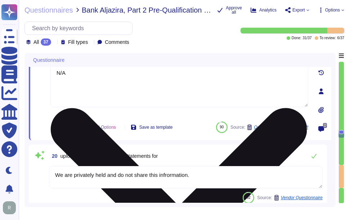
type textarea "We are a privately held entity and do not disclose this information"
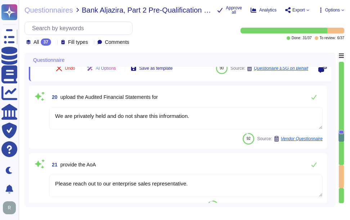
type textarea "The IBAN Number is [FINANCIAL_ID]. For a confirmation letter regarding the bank…"
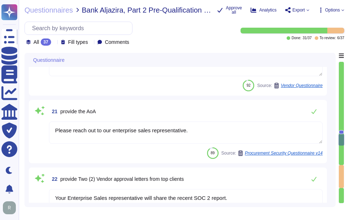
type textarea "N/A"
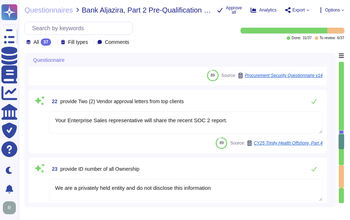
scroll to position [1715, 0]
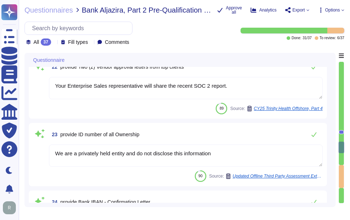
type textarea "Sectigo maintains insurance coverage for general liability, errors and omission…"
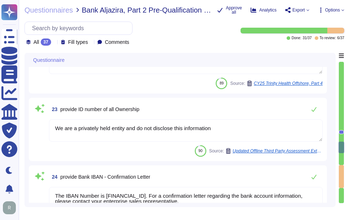
type textarea "Our independently audited SOC2 report covers the defined organizational structu…"
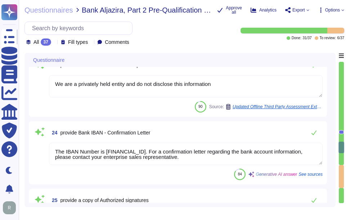
scroll to position [1787, 0]
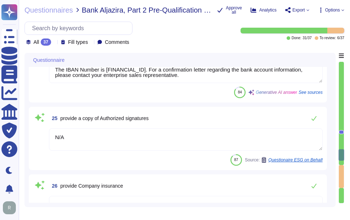
type textarea "Description of quality control measures, compliance with standards,"
type textarea "Overview of data security measures and privacy policies in place."
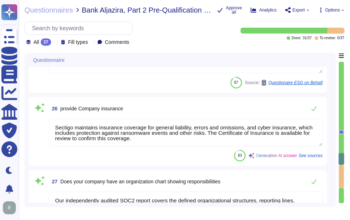
type textarea "Explanation of the vendor's capacity to handle varying workloads"
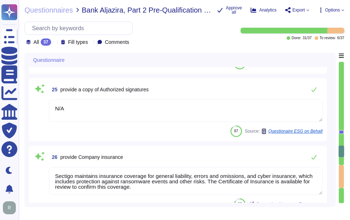
type textarea "Please reach out to our enterprise sales representative."
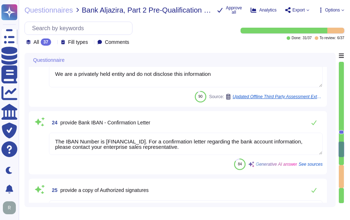
type textarea "We are privately held and do not share this infrormation."
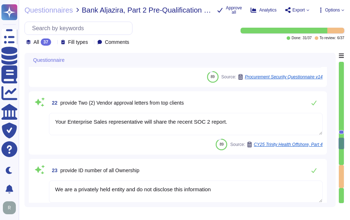
type textarea "N/A"
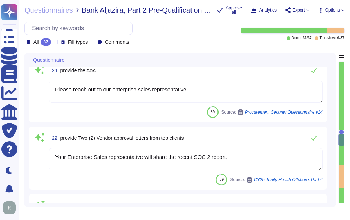
type textarea "The ISO 27001 certificate is available. Please contact your sales representativ…"
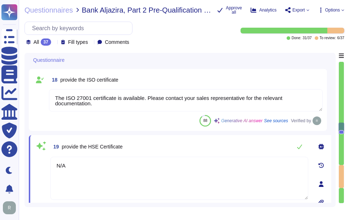
scroll to position [1400, 0]
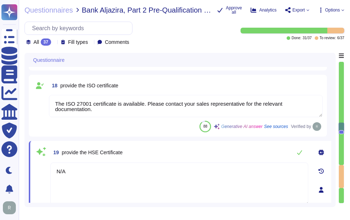
type textarea "Loremip Dolo: Sitamet Consecte: Adipisc elitseddoeiu tem incididun Utlaboreetd …"
